Goal: Complete application form

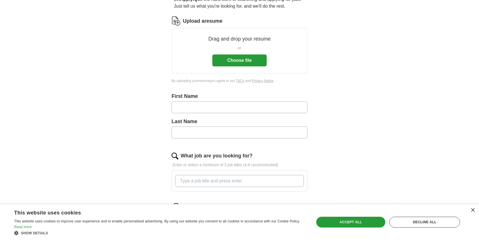
scroll to position [28, 0]
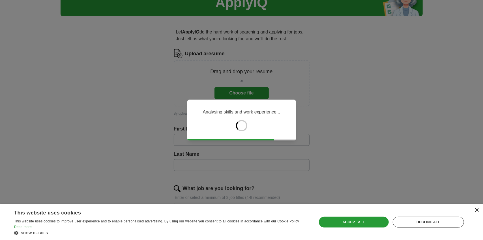
click at [476, 210] on div "×" at bounding box center [477, 210] width 4 height 4
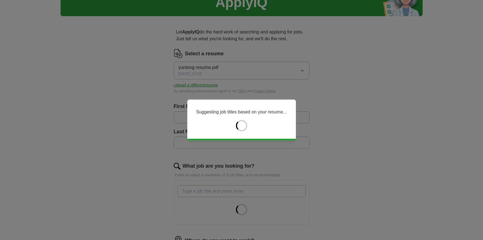
type input "*******"
type input "*****"
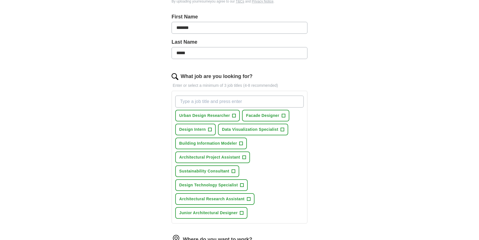
scroll to position [142, 0]
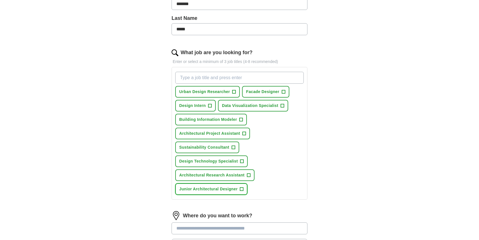
click at [240, 191] on button "Junior Architectural Designer +" at bounding box center [211, 189] width 72 height 12
click at [244, 135] on button "Architectural Project Assistant +" at bounding box center [212, 133] width 75 height 12
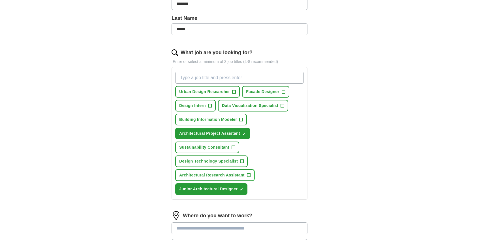
click at [228, 174] on span "Architectural Research Assistant" at bounding box center [211, 175] width 65 height 6
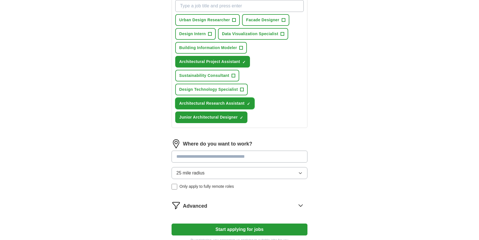
scroll to position [227, 0]
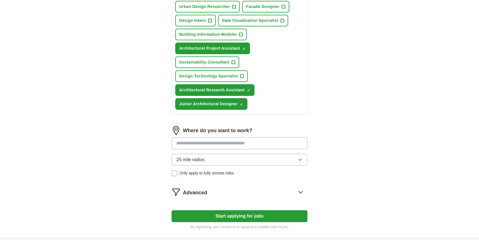
click at [247, 145] on input at bounding box center [240, 143] width 136 height 12
click at [247, 171] on div "25 mile radius Only apply to fully remote roles" at bounding box center [240, 164] width 136 height 22
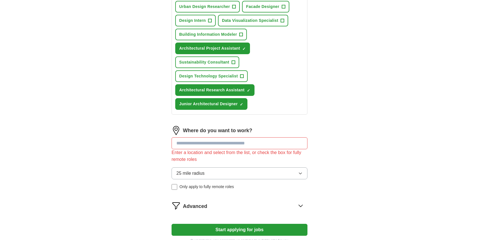
click at [327, 155] on div "Let ApplyIQ do the hard work of searching and applying for jobs. Just tell us w…" at bounding box center [239, 36] width 181 height 428
click at [369, 132] on div "ApplyIQ Let ApplyIQ do the hard work of searching and applying for jobs. Just t…" at bounding box center [239, 21] width 362 height 460
click at [286, 169] on button "25 mile radius" at bounding box center [240, 173] width 136 height 12
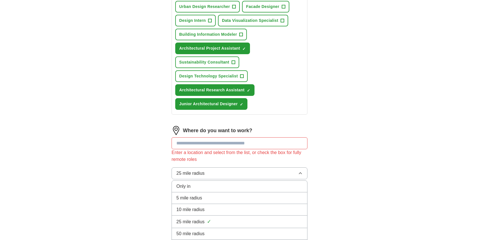
click at [286, 169] on button "25 mile radius" at bounding box center [240, 173] width 136 height 12
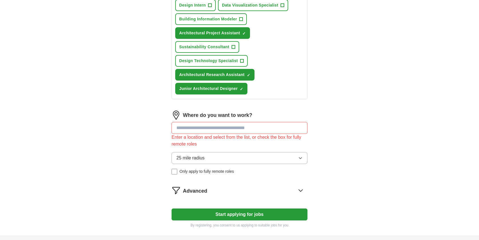
scroll to position [283, 0]
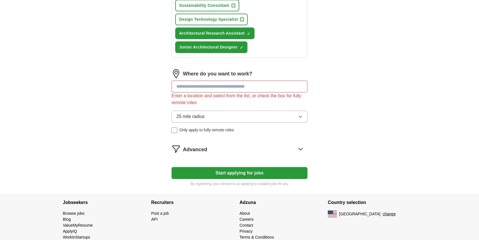
click at [272, 169] on button "Start applying for jobs" at bounding box center [240, 173] width 136 height 12
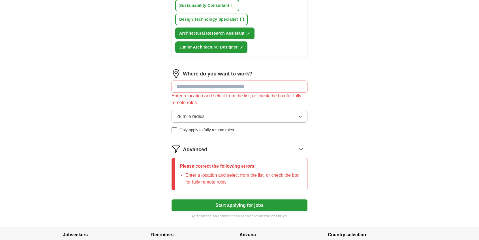
click at [250, 84] on input at bounding box center [240, 86] width 136 height 12
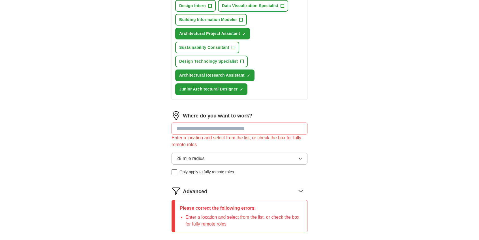
scroll to position [240, 0]
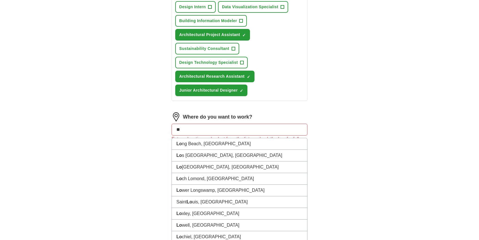
type input "*"
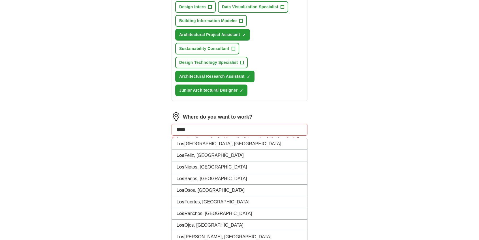
type input "******"
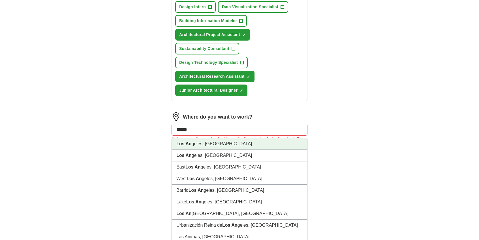
click at [210, 143] on li "Los An geles, [GEOGRAPHIC_DATA]" at bounding box center [239, 144] width 135 height 12
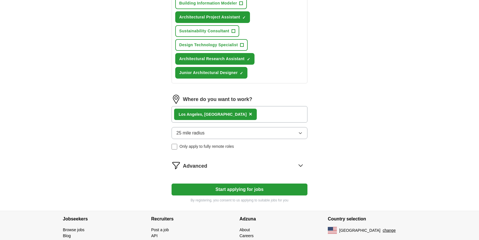
scroll to position [268, 0]
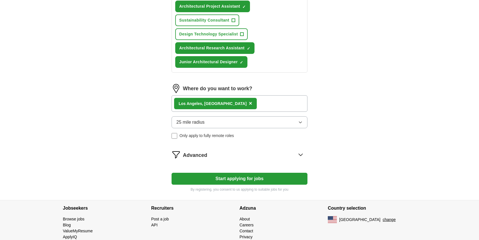
click at [248, 158] on form "Select a resume yuntong resume.pdf [DATE] 23:55 Upload a different resume By up…" at bounding box center [240, 0] width 136 height 383
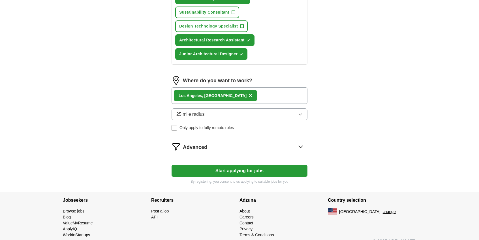
scroll to position [284, 0]
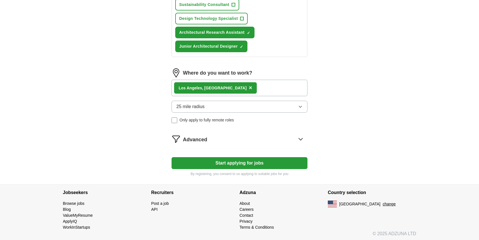
click at [252, 161] on button "Start applying for jobs" at bounding box center [240, 163] width 136 height 12
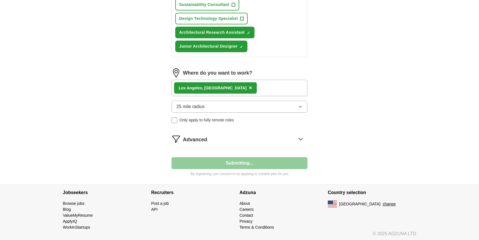
select select "**"
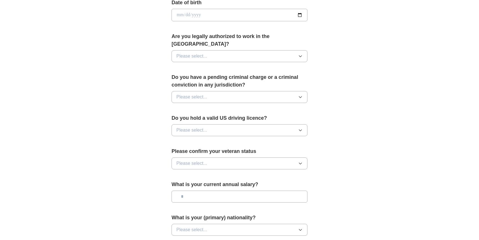
scroll to position [283, 0]
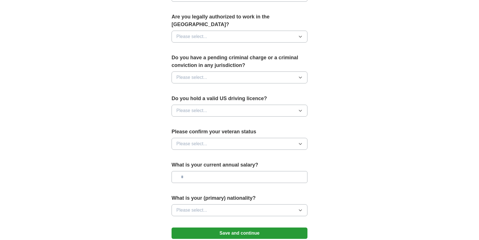
click at [266, 138] on button "Please select..." at bounding box center [240, 144] width 136 height 12
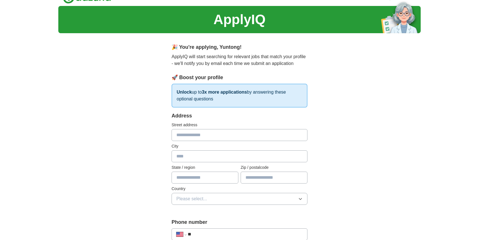
scroll to position [1, 0]
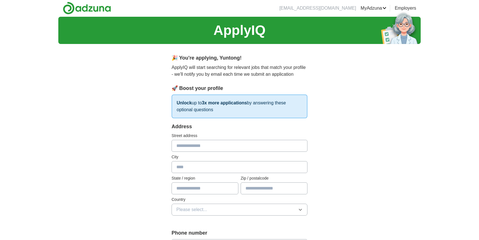
click at [212, 145] on input "text" at bounding box center [240, 146] width 136 height 12
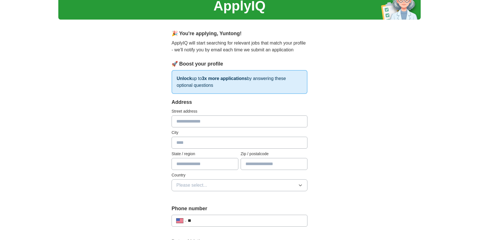
scroll to position [29, 0]
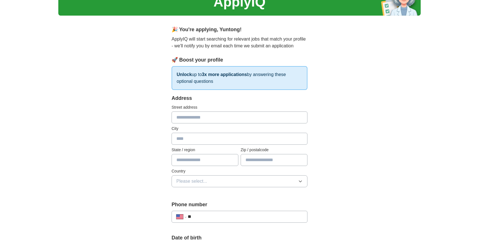
click at [281, 154] on input "text" at bounding box center [274, 160] width 67 height 12
type input "*****"
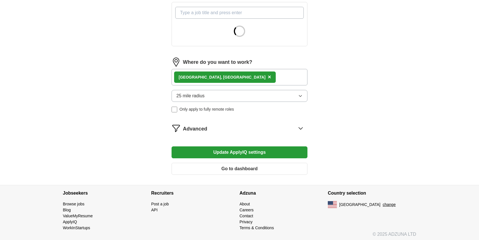
scroll to position [207, 0]
